Goal: Task Accomplishment & Management: Use online tool/utility

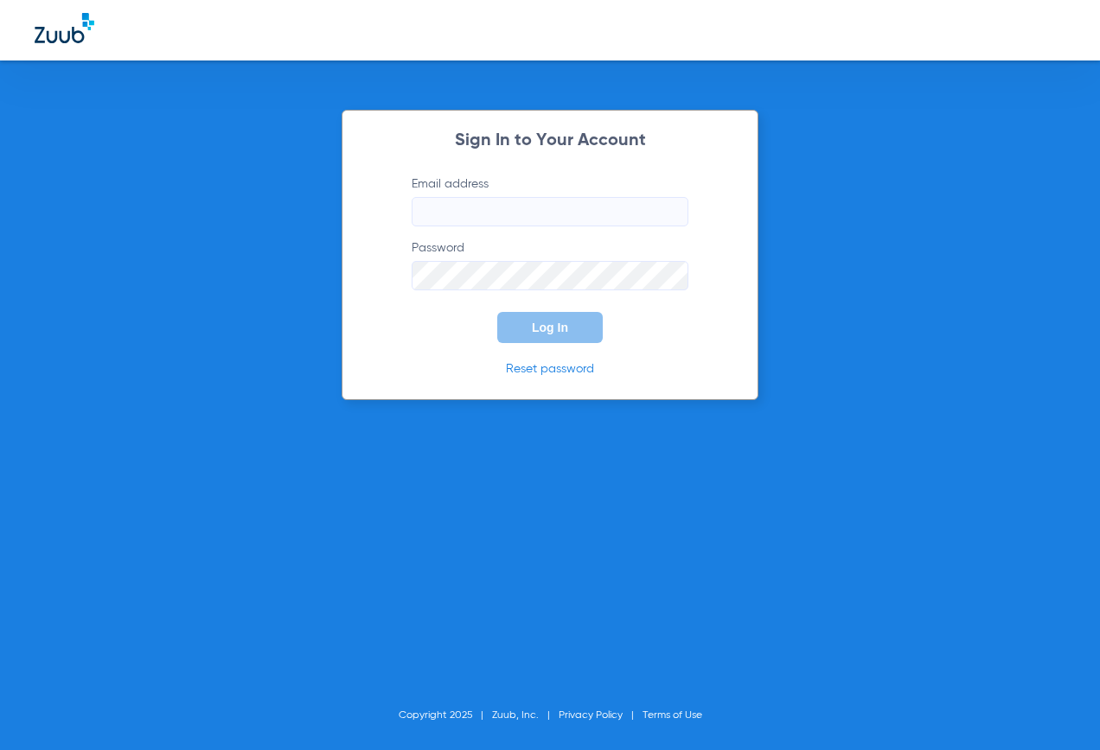
type input "[EMAIL_ADDRESS][PERSON_NAME][DOMAIN_NAME]"
click at [556, 324] on span "Log In" at bounding box center [550, 328] width 36 height 14
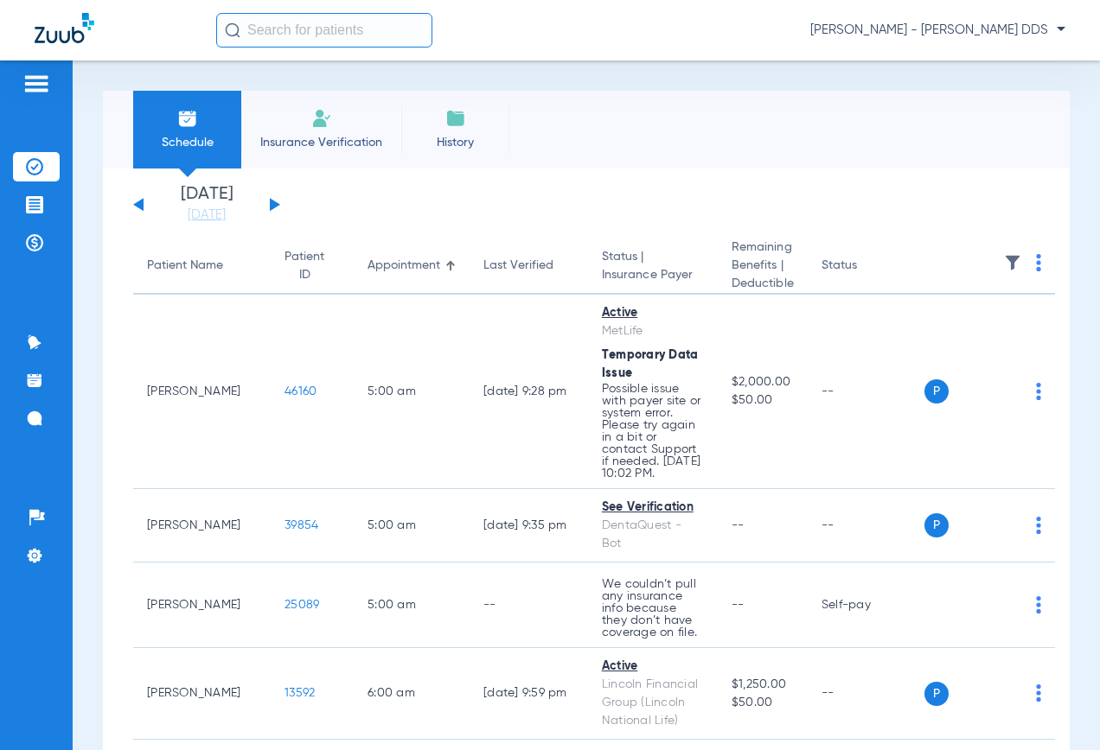
click at [324, 135] on span "Insurance Verification" at bounding box center [321, 142] width 134 height 17
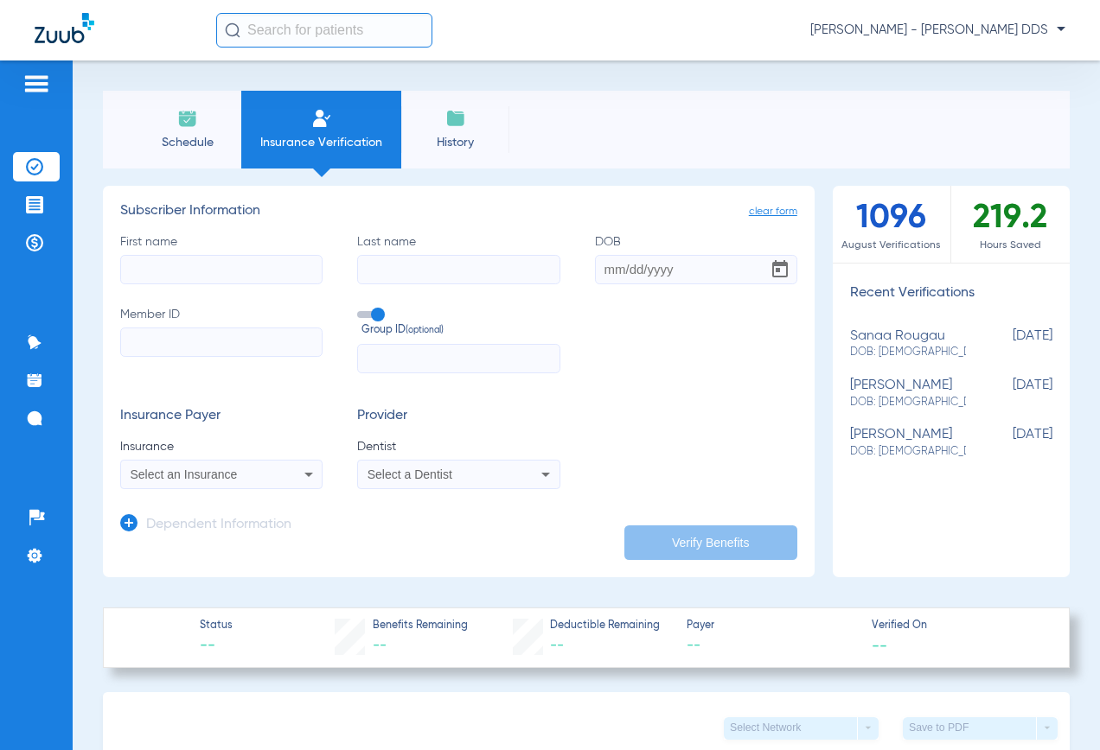
click at [188, 123] on img at bounding box center [187, 118] width 21 height 21
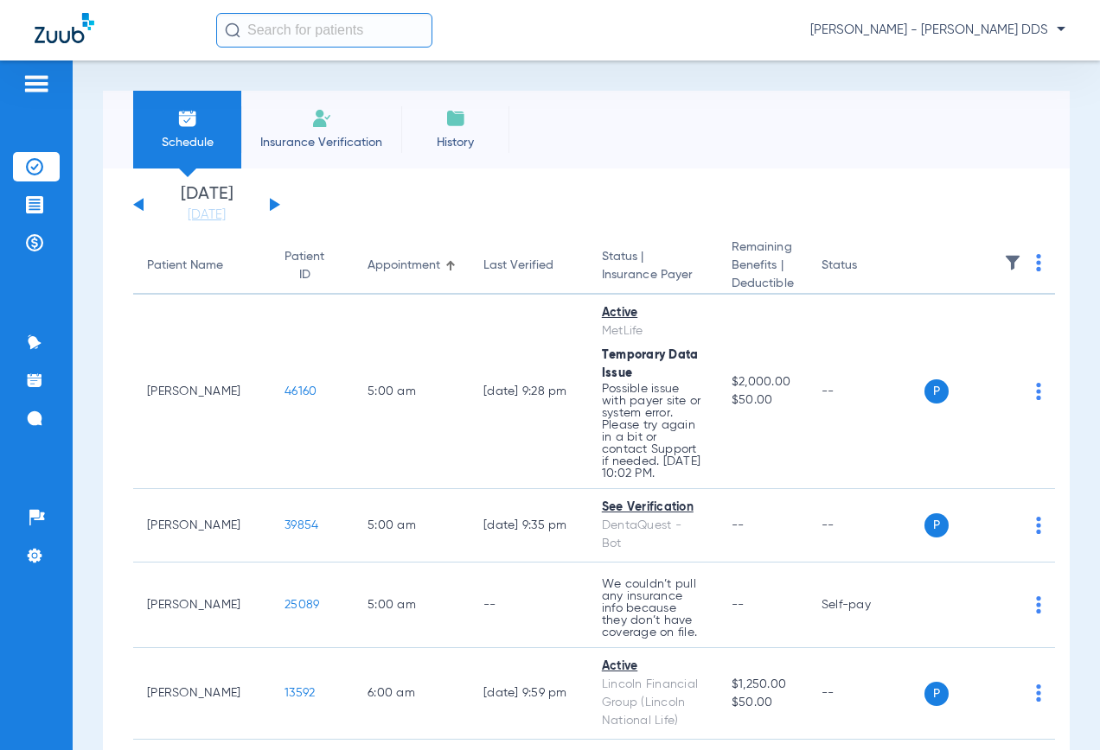
click at [271, 203] on button at bounding box center [275, 204] width 10 height 13
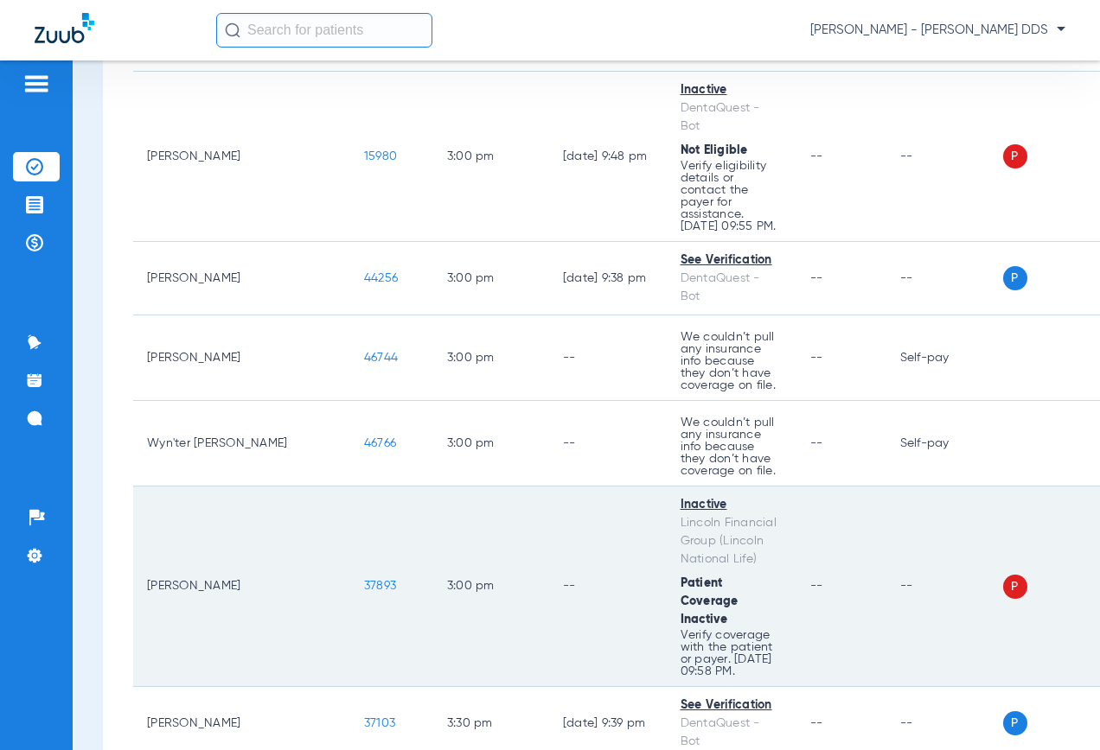
scroll to position [5360, 0]
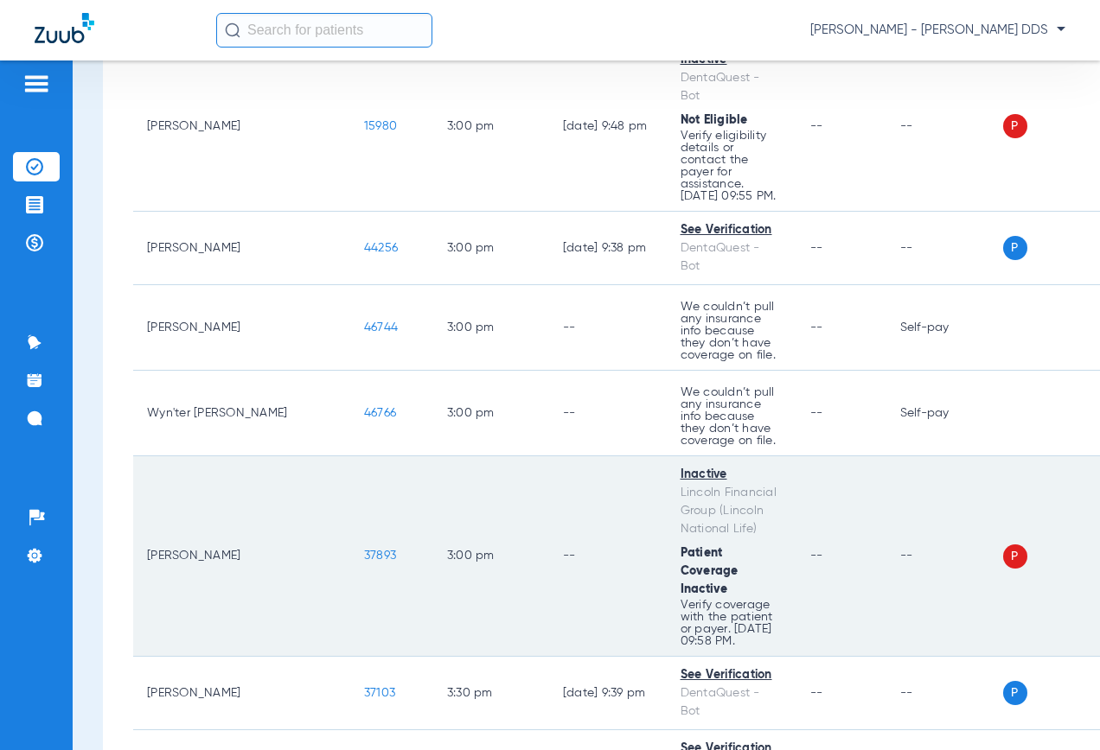
click at [1099, 547] on img at bounding box center [1116, 555] width 5 height 17
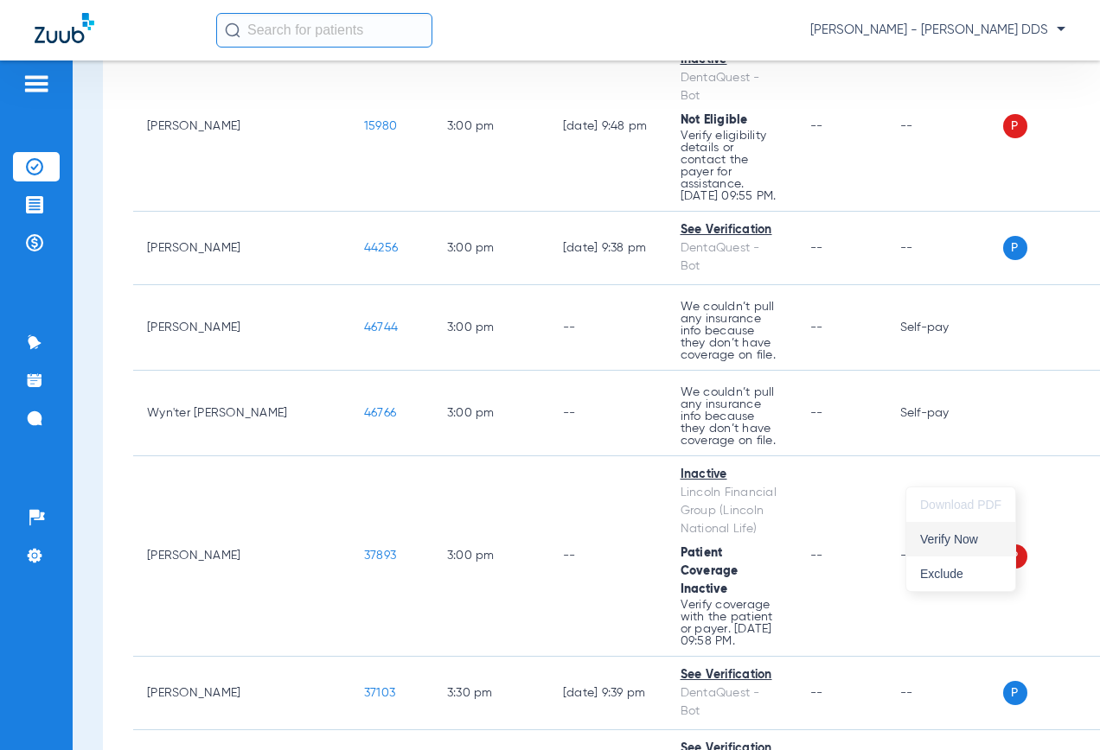
click at [958, 544] on span "Verify Now" at bounding box center [960, 539] width 81 height 12
